Goal: Transaction & Acquisition: Obtain resource

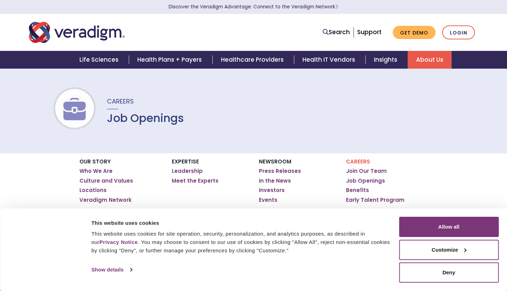
click at [354, 165] on p "Careers" at bounding box center [387, 162] width 82 height 6
click at [356, 171] on link "Join Our Team" at bounding box center [366, 171] width 41 height 7
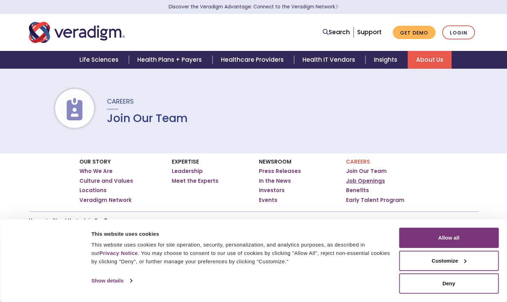
click at [361, 178] on link "Job Openings" at bounding box center [365, 180] width 39 height 7
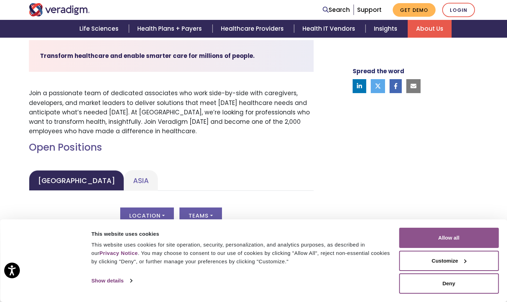
click at [445, 235] on button "Allow all" at bounding box center [449, 238] width 100 height 20
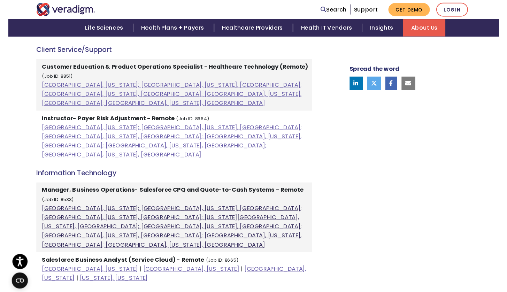
scroll to position [338, 0]
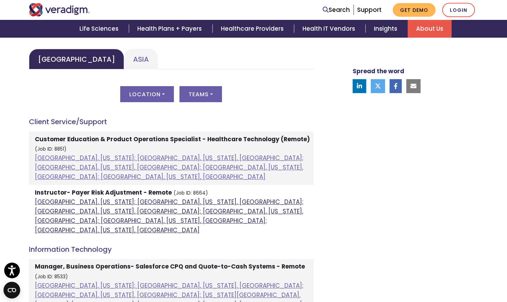
click at [158, 198] on link "Atlanta, Georgia; Chicago, Illinois, United States; Houston, Texas, United Stat…" at bounding box center [169, 216] width 269 height 37
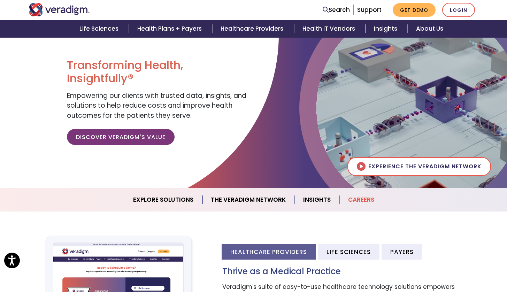
click at [370, 199] on link "Careers" at bounding box center [361, 200] width 43 height 18
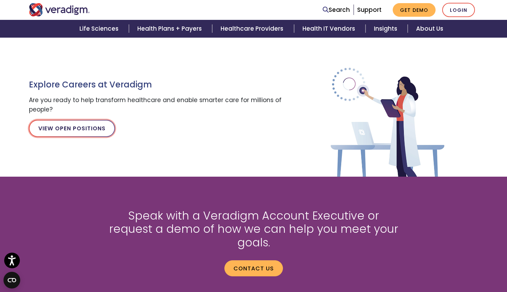
click at [84, 135] on link "View Open Positions" at bounding box center [72, 128] width 86 height 17
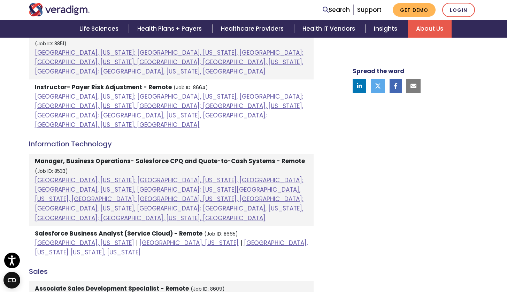
scroll to position [408, 0]
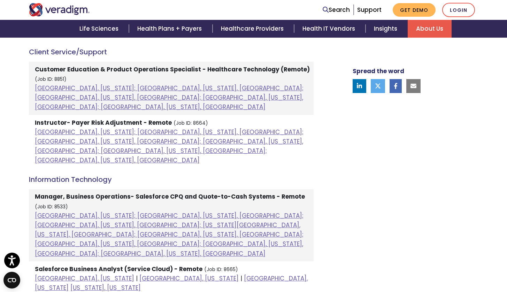
click at [110, 118] on strong "Instructor- Payer Risk Adjustment - Remote" at bounding box center [103, 122] width 137 height 8
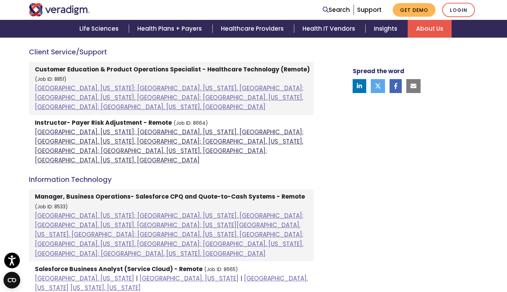
click at [126, 128] on link "Atlanta, Georgia; Chicago, Illinois, United States; Houston, Texas, United Stat…" at bounding box center [169, 146] width 269 height 37
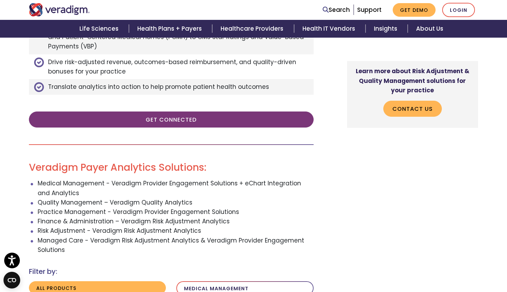
scroll to position [450, 0]
